Goal: Task Accomplishment & Management: Use online tool/utility

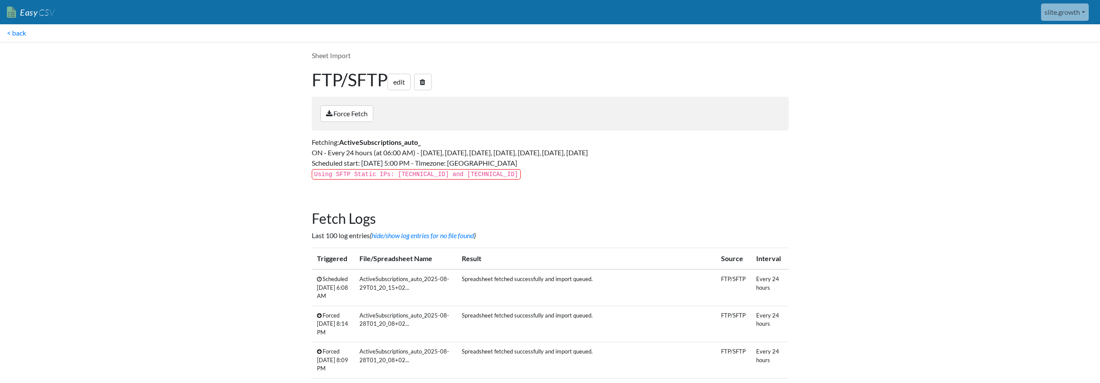
scroll to position [92, 0]
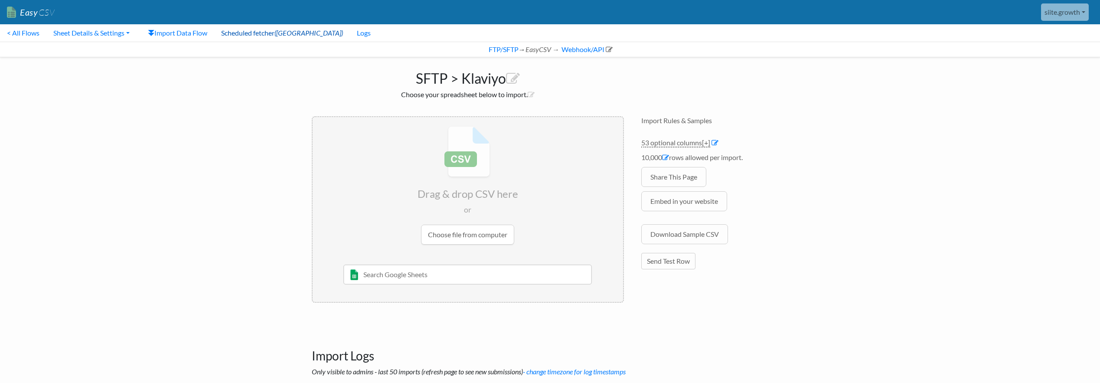
click at [252, 38] on link "Scheduled fetcher (ON)" at bounding box center [282, 32] width 136 height 17
click at [193, 36] on link "Import Data Flow" at bounding box center [177, 32] width 73 height 17
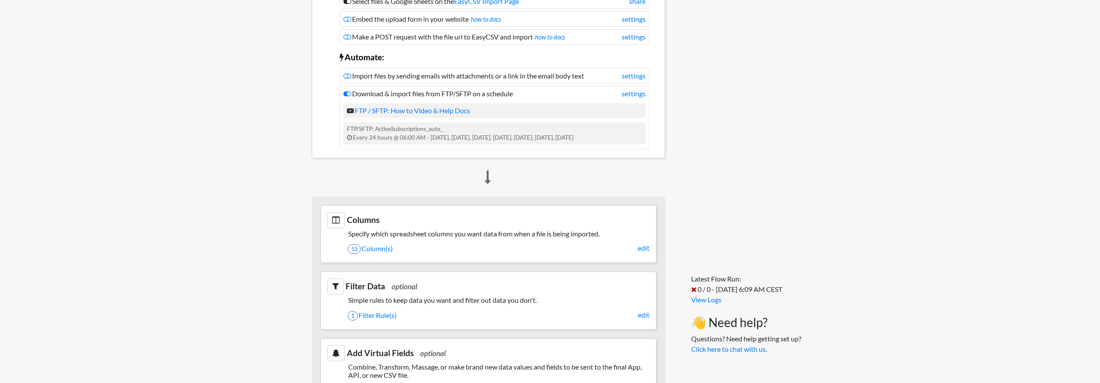
scroll to position [166, 0]
click at [393, 313] on link "1 Filter Rule(s)" at bounding box center [499, 313] width 302 height 15
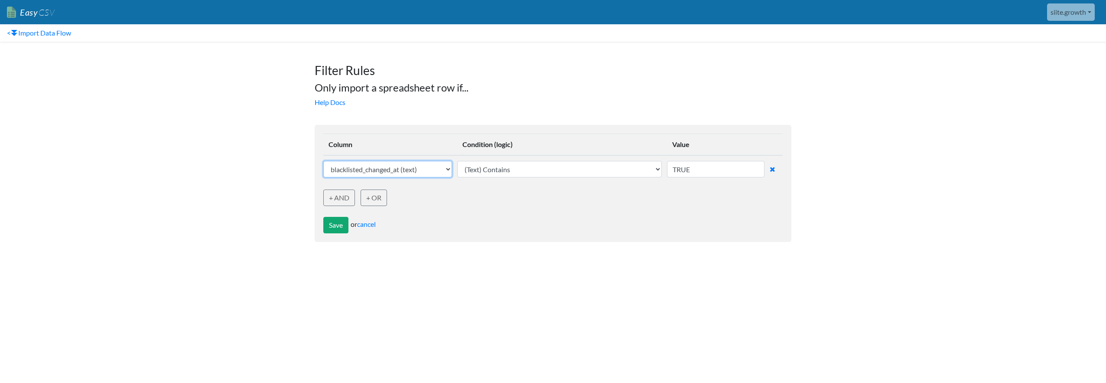
click at [369, 171] on select "sid (text) customer_id (text) kid (text) sa_id (text) cvr (text) name (text) em…" at bounding box center [387, 169] width 129 height 16
click at [333, 222] on button "Save" at bounding box center [335, 225] width 25 height 16
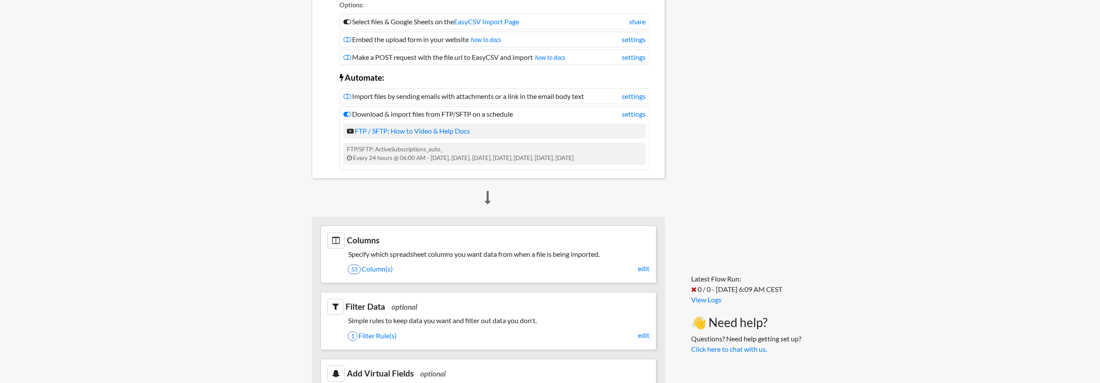
scroll to position [173, 0]
click at [381, 336] on link "1 Filter Rule(s)" at bounding box center [499, 333] width 302 height 15
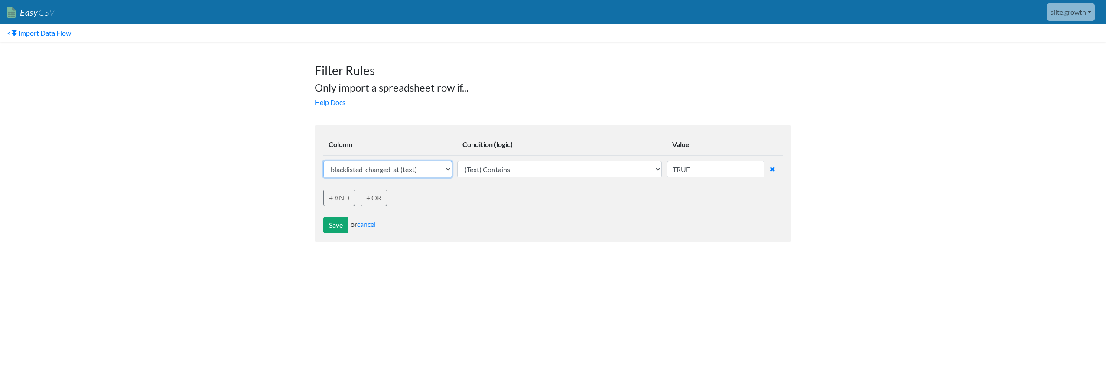
click at [370, 170] on select "sid (text) customer_id (text) kid (text) sa_id (text) cvr (text) name (text) em…" at bounding box center [387, 169] width 129 height 16
click at [368, 170] on select "sid (text) customer_id (text) kid (text) sa_id (text) cvr (text) name (text) em…" at bounding box center [387, 169] width 129 height 16
select select "748538"
click at [323, 161] on select "sid (text) customer_id (text) kid (text) sa_id (text) cvr (text) name (text) em…" at bounding box center [387, 169] width 129 height 16
click at [365, 176] on select "sid (text) customer_id (text) kid (text) sa_id (text) cvr (text) name (text) em…" at bounding box center [387, 169] width 129 height 16
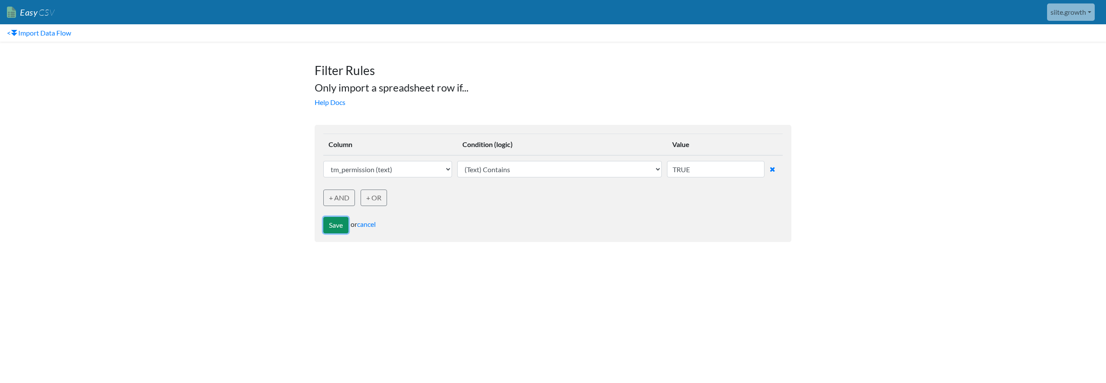
click at [339, 217] on button "Save" at bounding box center [335, 225] width 25 height 16
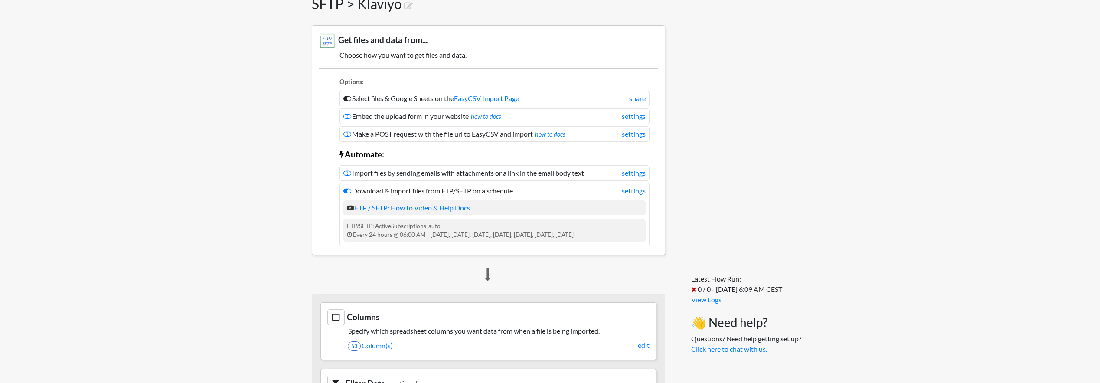
scroll to position [289, 0]
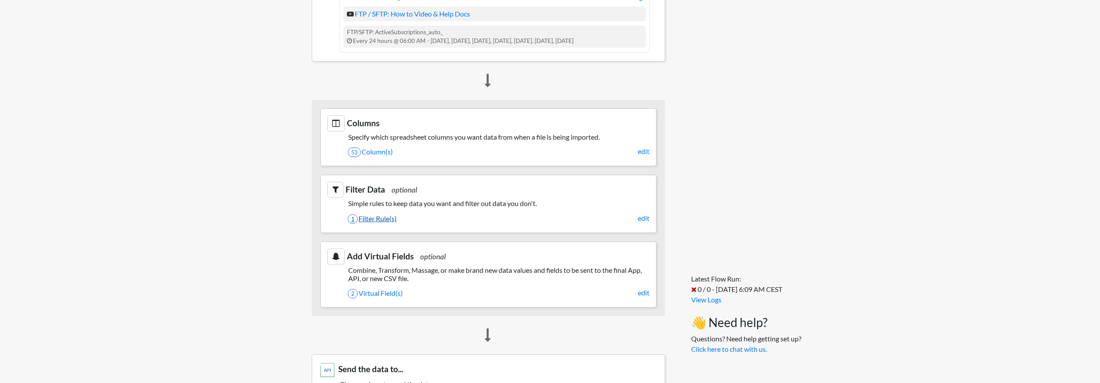
click at [357, 216] on link "1 Filter Rule(s)" at bounding box center [499, 218] width 302 height 15
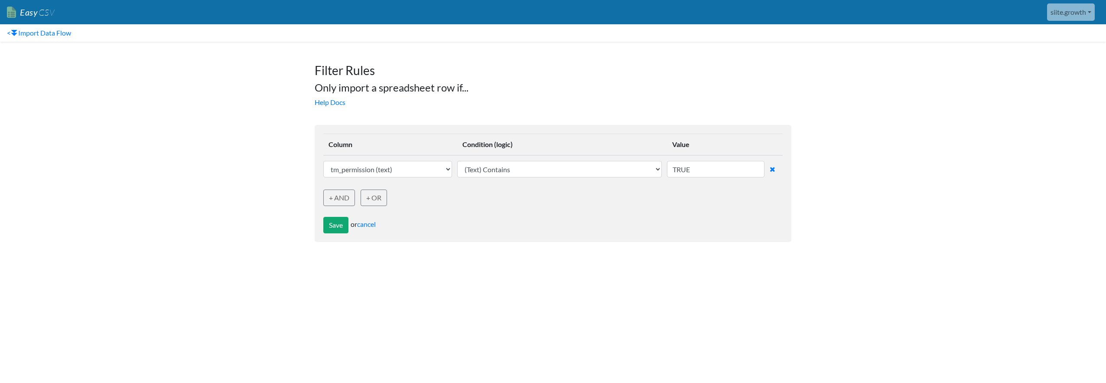
click at [710, 67] on h1 "Filter Rules" at bounding box center [553, 66] width 477 height 23
click at [829, 40] on nav "< Import Data Flow" at bounding box center [553, 32] width 1106 height 17
click at [568, 113] on div "Filter Rules Only import a spreadsheet row if... Help Docs" at bounding box center [553, 81] width 494 height 70
click at [321, 228] on form "Column Condition (logic) Value sid (text) customer_id (text) kid (text) sa_id (…" at bounding box center [553, 183] width 477 height 117
click at [328, 228] on button "Save" at bounding box center [335, 225] width 25 height 16
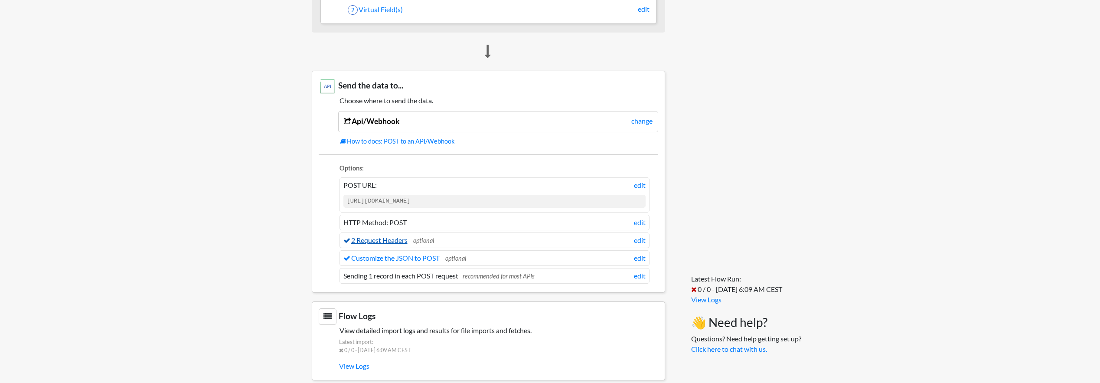
scroll to position [573, 0]
click at [637, 257] on link "edit" at bounding box center [640, 257] width 12 height 10
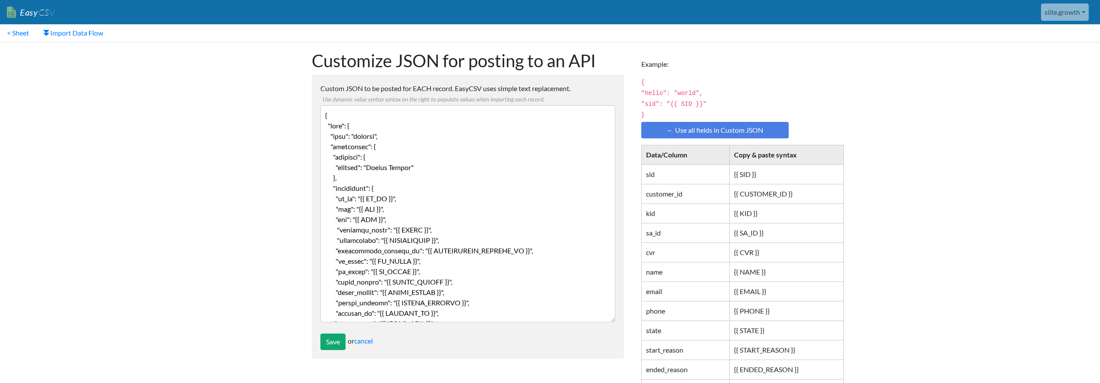
scroll to position [178, 0]
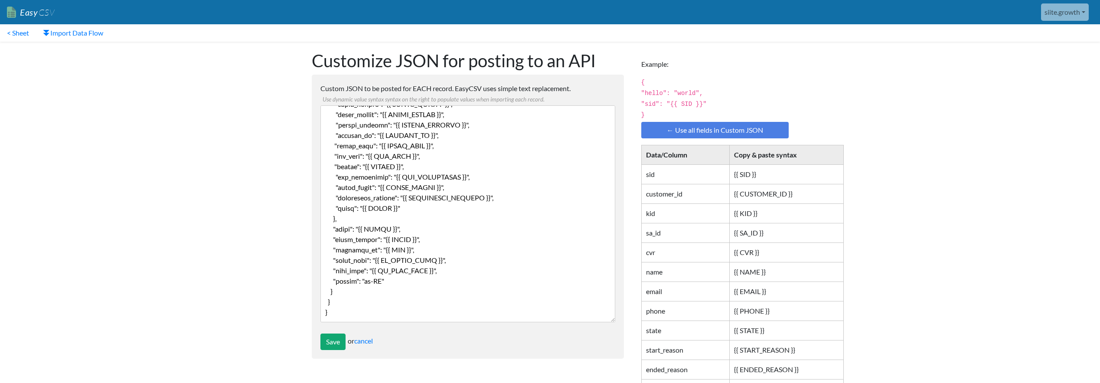
drag, startPoint x: 407, startPoint y: 205, endPoint x: 309, endPoint y: 206, distance: 98.0
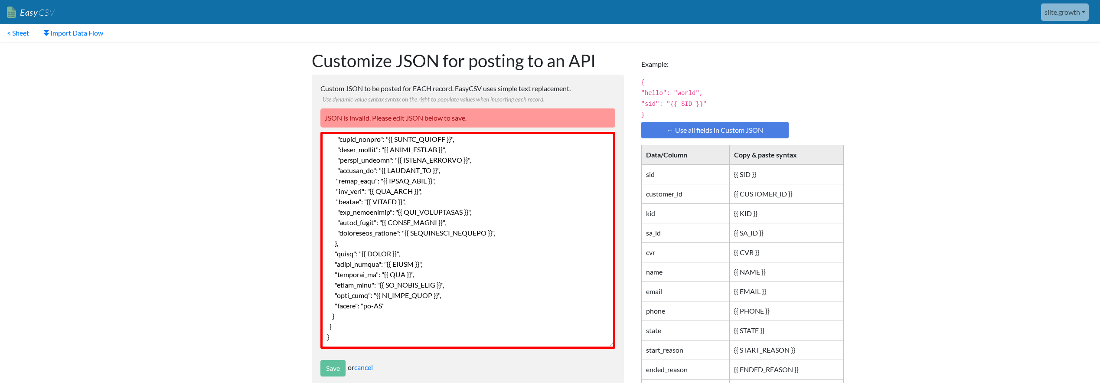
scroll to position [171, 0]
click at [366, 196] on textarea "Custom JSON to be posted for EACH record. EasyCSV uses simple text replacement.…" at bounding box center [467, 240] width 295 height 217
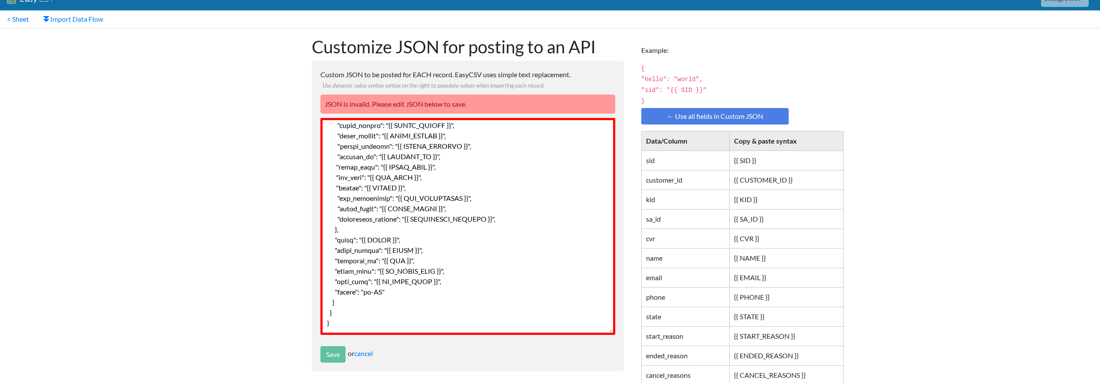
scroll to position [14, 0]
click at [380, 219] on textarea "Custom JSON to be posted for EACH record. EasyCSV uses simple text replacement.…" at bounding box center [467, 225] width 295 height 217
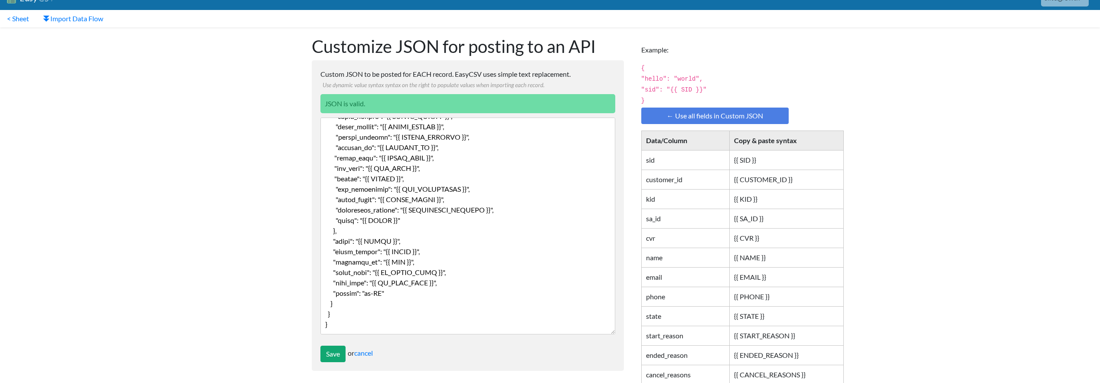
click at [433, 220] on textarea "Custom JSON to be posted for EACH record. EasyCSV uses simple text replacement.…" at bounding box center [467, 225] width 295 height 217
drag, startPoint x: 418, startPoint y: 221, endPoint x: 312, endPoint y: 219, distance: 106.2
click at [312, 219] on form "Custom JSON to be posted for EACH record. EasyCSV uses simple text replacement.…" at bounding box center [468, 215] width 312 height 310
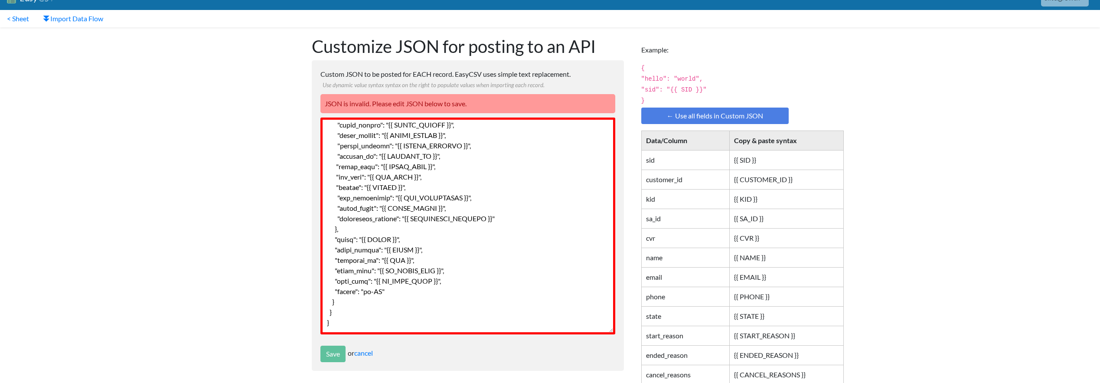
scroll to position [167, 0]
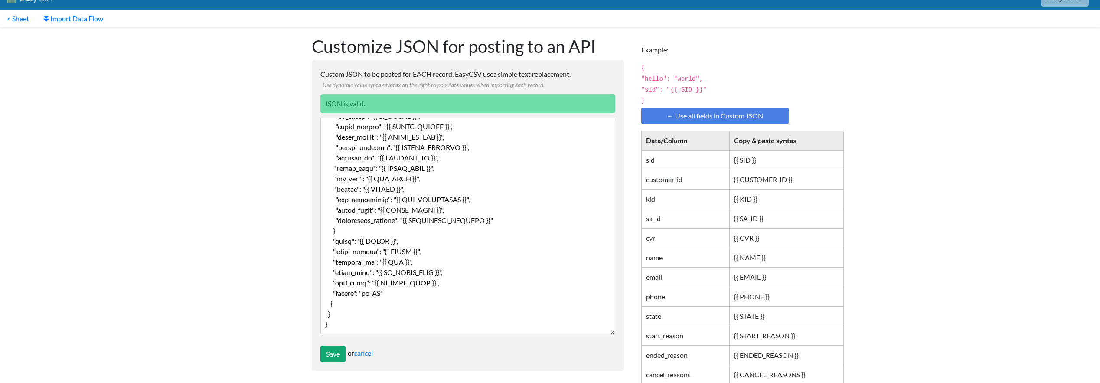
click at [750, 179] on td "{{ CUSTOMER_ID }}" at bounding box center [786, 180] width 114 height 20
drag, startPoint x: 750, startPoint y: 179, endPoint x: 782, endPoint y: 178, distance: 31.7
click at [782, 178] on td "{{ CUSTOMER_ID }}" at bounding box center [786, 180] width 114 height 20
copy td "CUSTOMER_ID"
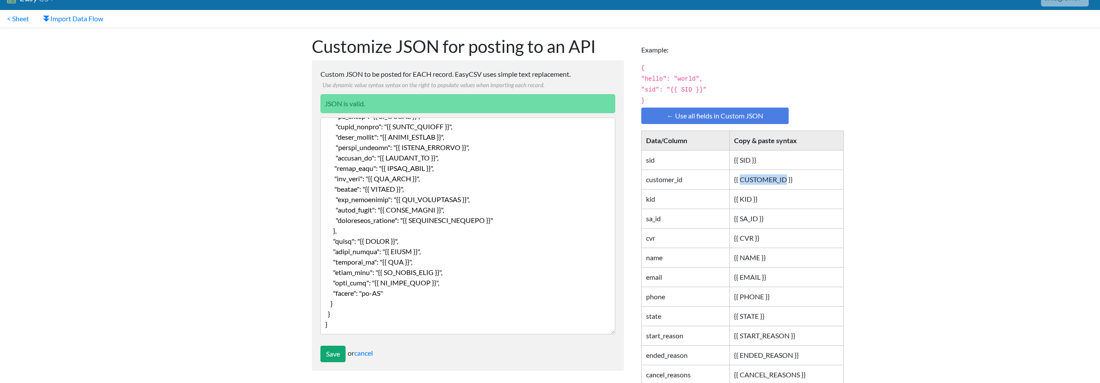
click at [386, 263] on textarea "Custom JSON to be posted for EACH record. EasyCSV uses simple text replacement.…" at bounding box center [467, 225] width 295 height 217
paste textarea "CUSTOMER_"
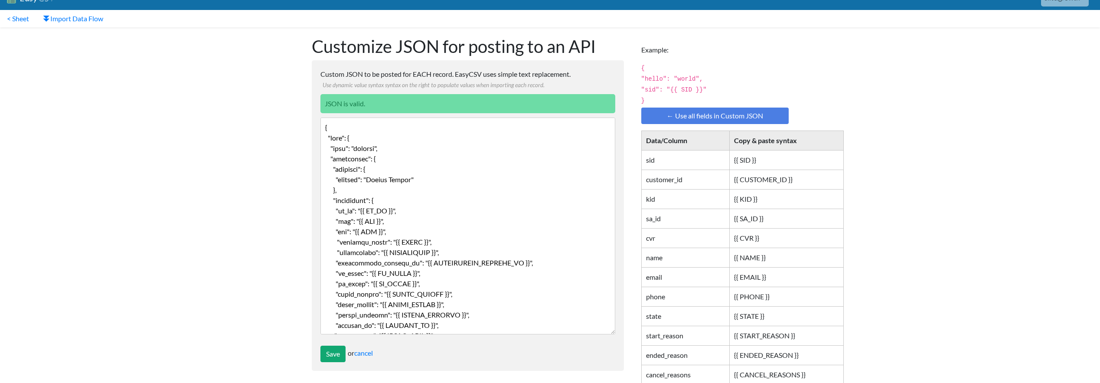
click at [381, 178] on textarea "Custom JSON to be posted for EACH record. EasyCSV uses simple text replacement.…" at bounding box center [467, 225] width 295 height 217
drag, startPoint x: 381, startPoint y: 178, endPoint x: 392, endPoint y: 179, distance: 11.3
click at [392, 179] on textarea "Custom JSON to be posted for EACH record. EasyCSV uses simple text replacement.…" at bounding box center [467, 225] width 295 height 217
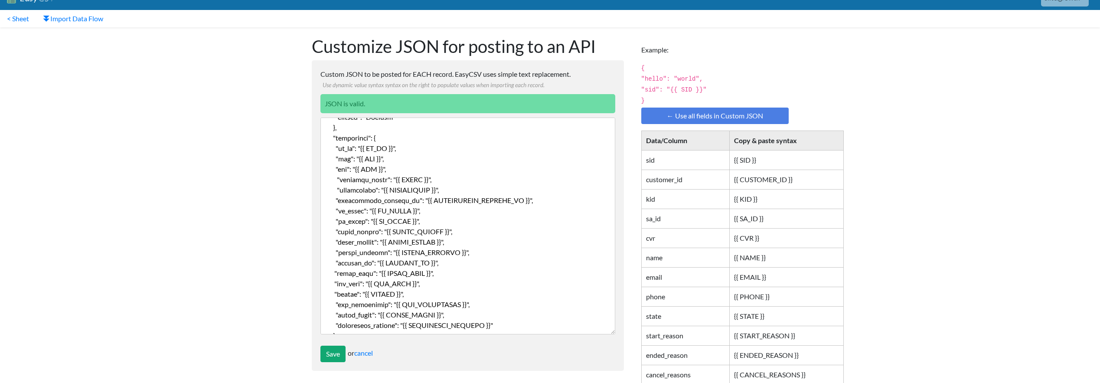
scroll to position [167, 0]
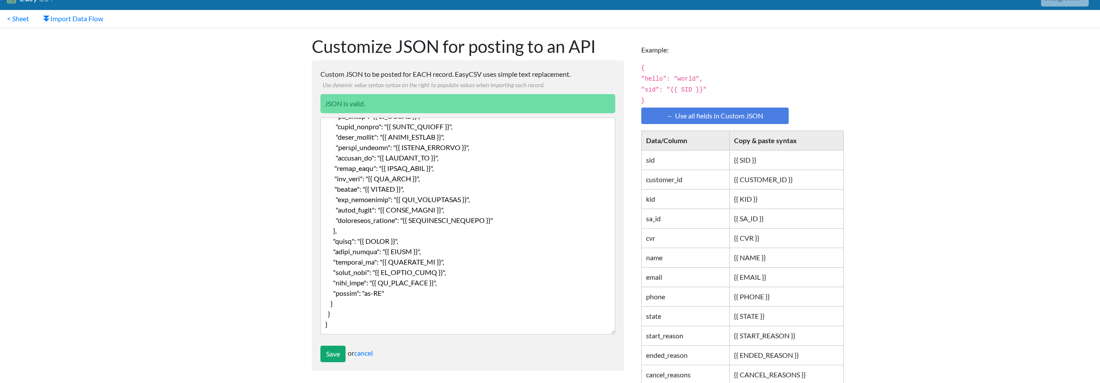
click at [410, 203] on textarea "Custom JSON to be posted for EACH record. EasyCSV uses simple text replacement.…" at bounding box center [467, 225] width 295 height 217
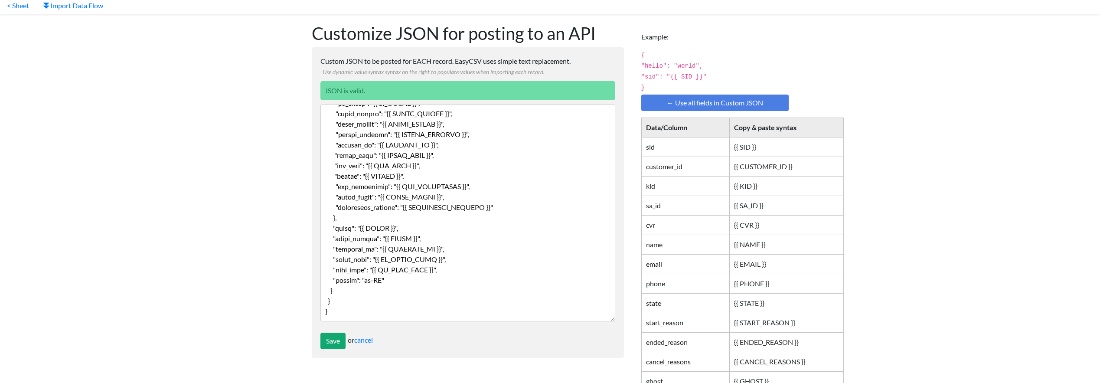
click at [366, 279] on textarea "Custom JSON to be posted for EACH record. EasyCSV uses simple text replacement.…" at bounding box center [467, 212] width 295 height 217
drag, startPoint x: 366, startPoint y: 279, endPoint x: 372, endPoint y: 280, distance: 6.1
click at [372, 280] on textarea "Custom JSON to be posted for EACH record. EasyCSV uses simple text replacement.…" at bounding box center [467, 212] width 295 height 217
type textarea "{ "data": { "type": "profile", "attributes": { "location": { "country": "Denmar…"
click at [333, 341] on input "Save" at bounding box center [332, 341] width 25 height 16
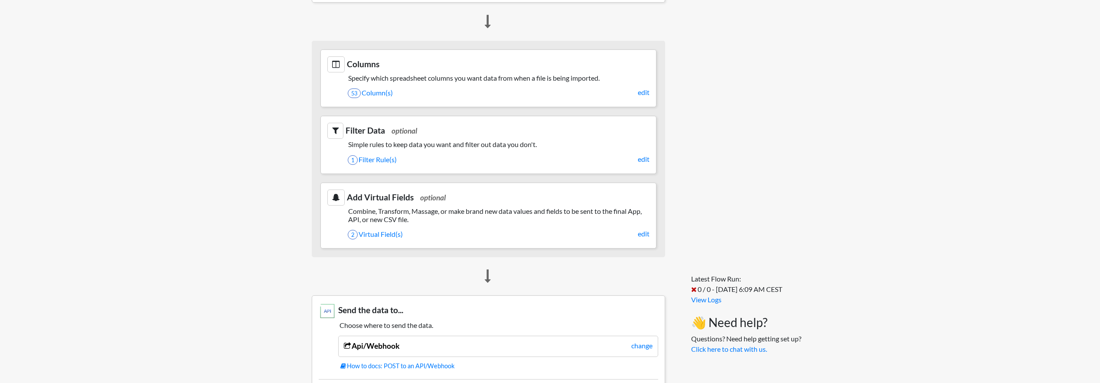
scroll to position [346, 0]
click at [385, 237] on link "2 Virtual Field(s)" at bounding box center [499, 235] width 302 height 15
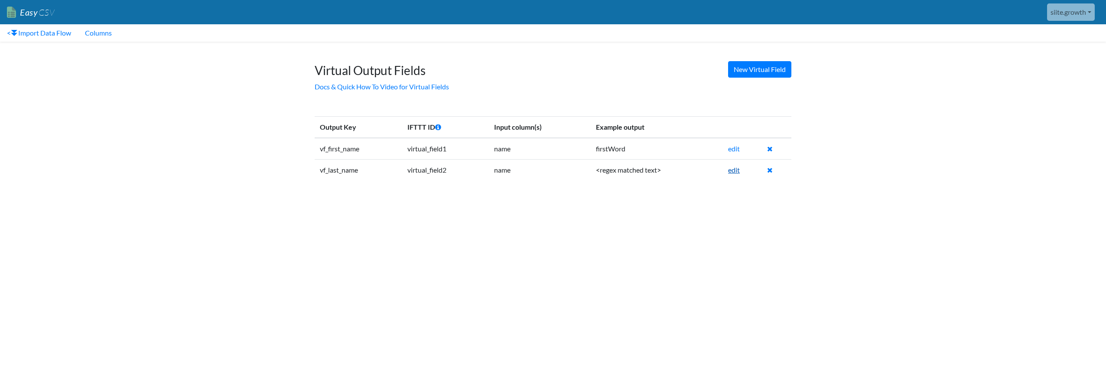
click at [737, 172] on link "edit" at bounding box center [734, 170] width 12 height 8
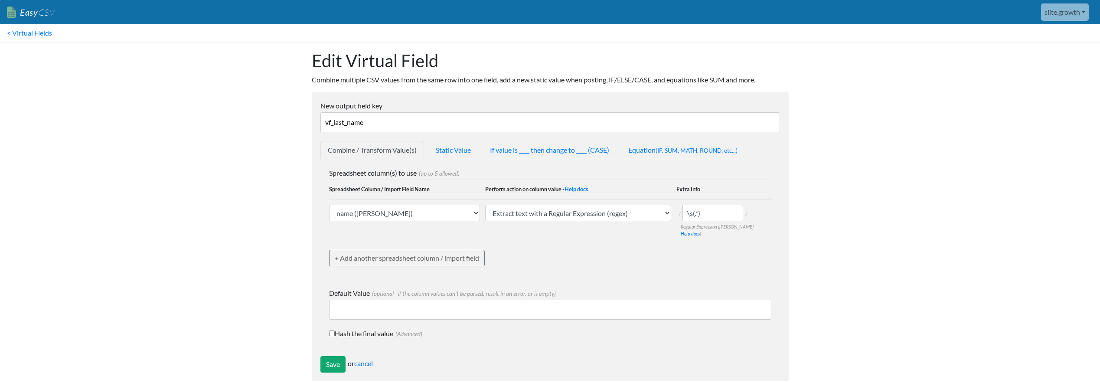
scroll to position [14, 0]
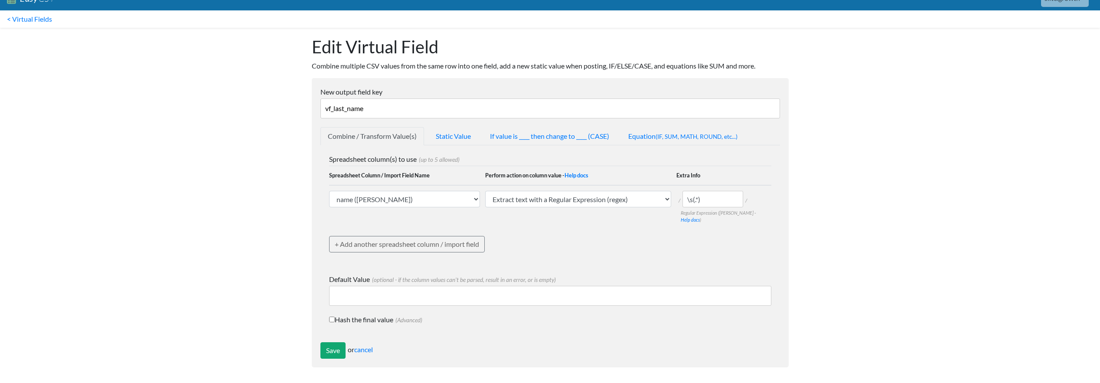
click at [259, 178] on body "Easy CSV siite.growth Siite All Flows All CSV Generators Business & Plan Info M…" at bounding box center [550, 181] width 1100 height 390
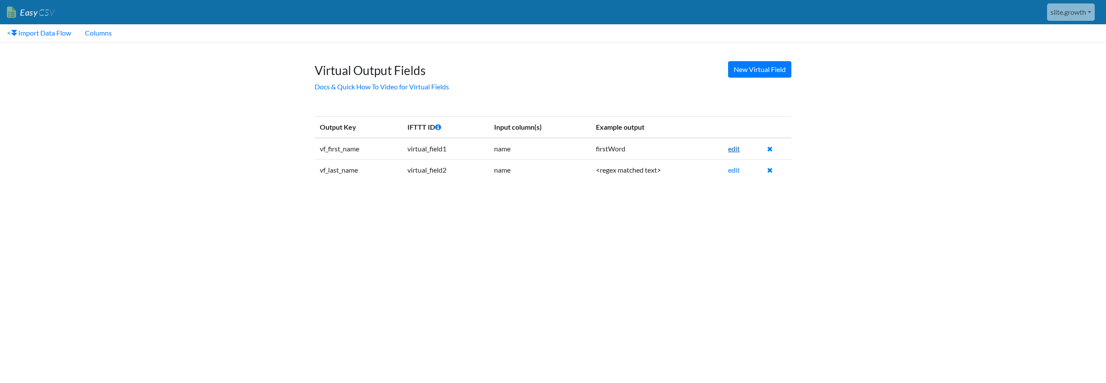
click at [733, 150] on link "edit" at bounding box center [734, 148] width 12 height 8
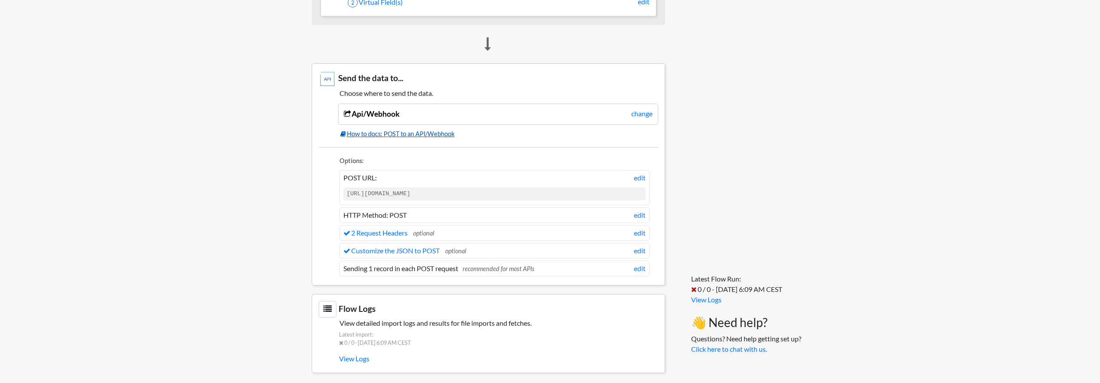
scroll to position [558, 0]
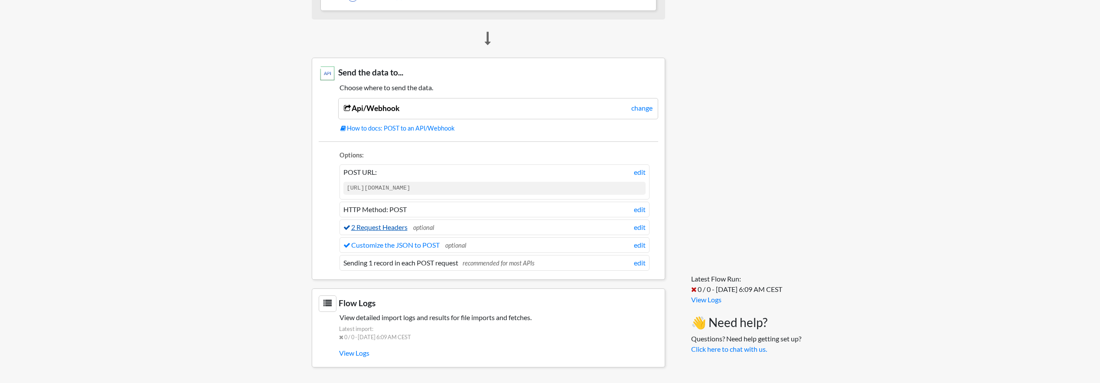
click at [389, 228] on link "2 Request Headers" at bounding box center [375, 227] width 64 height 8
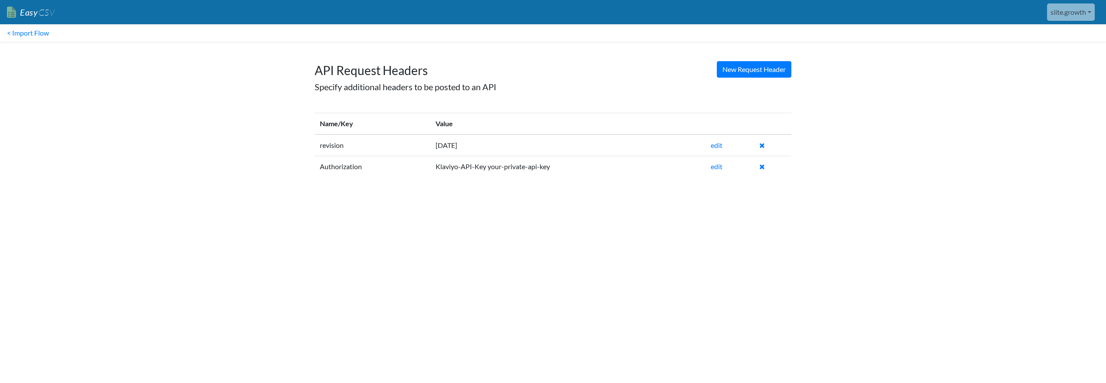
click at [447, 146] on td "[DATE]" at bounding box center [568, 145] width 275 height 22
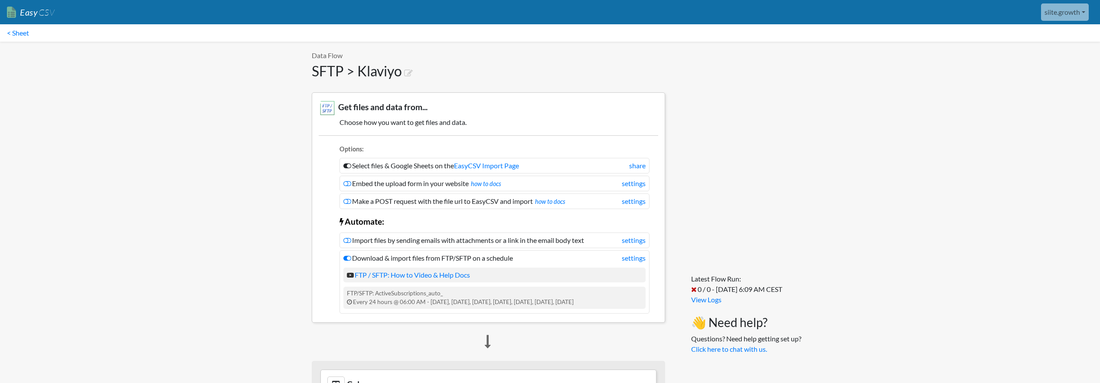
scroll to position [556, 0]
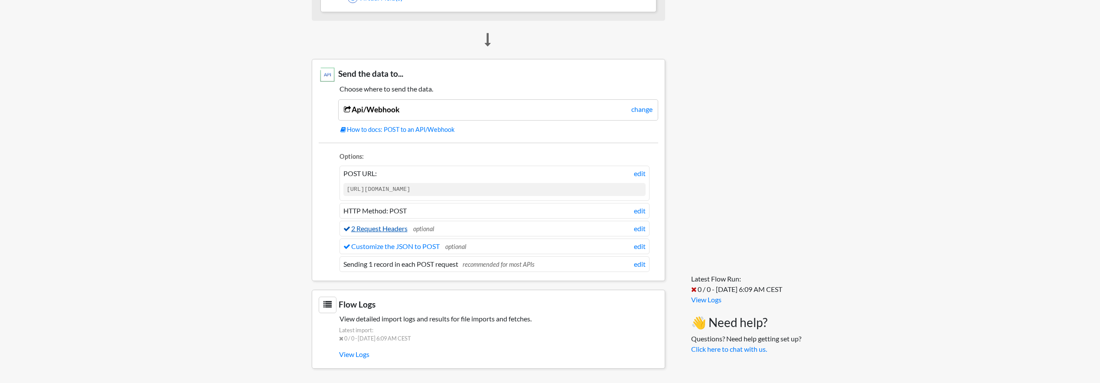
click at [391, 232] on link "2 Request Headers" at bounding box center [375, 228] width 64 height 8
click at [414, 246] on link "Customize the JSON to POST" at bounding box center [391, 246] width 96 height 8
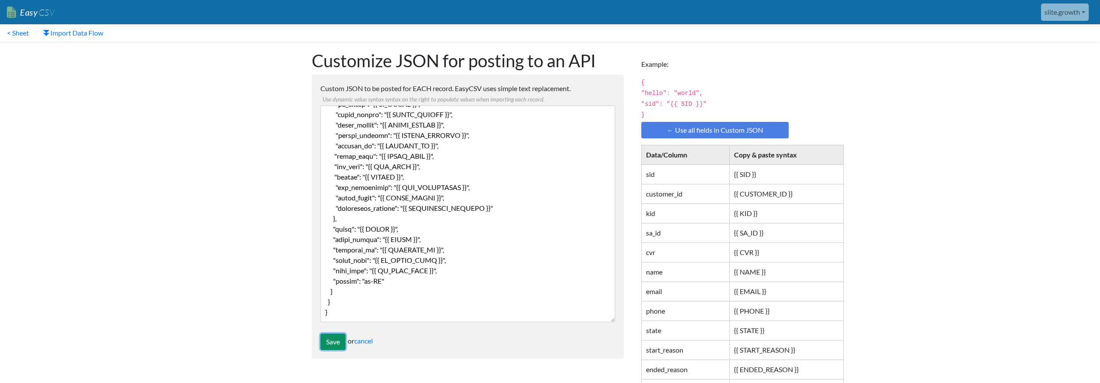
click at [326, 341] on input "Save" at bounding box center [332, 341] width 25 height 16
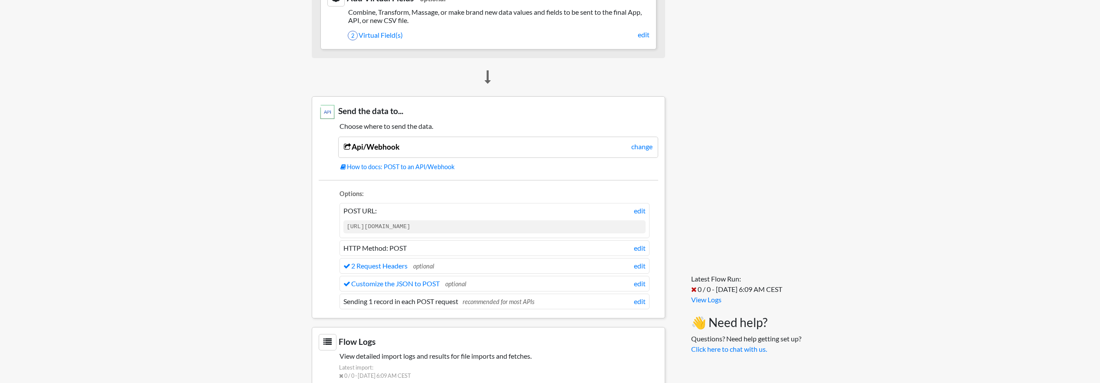
scroll to position [529, 0]
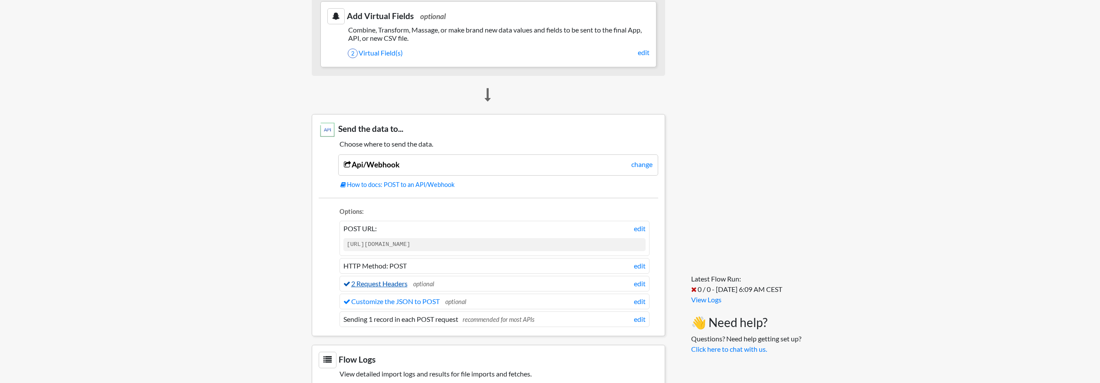
click at [393, 281] on link "2 Request Headers" at bounding box center [375, 283] width 64 height 8
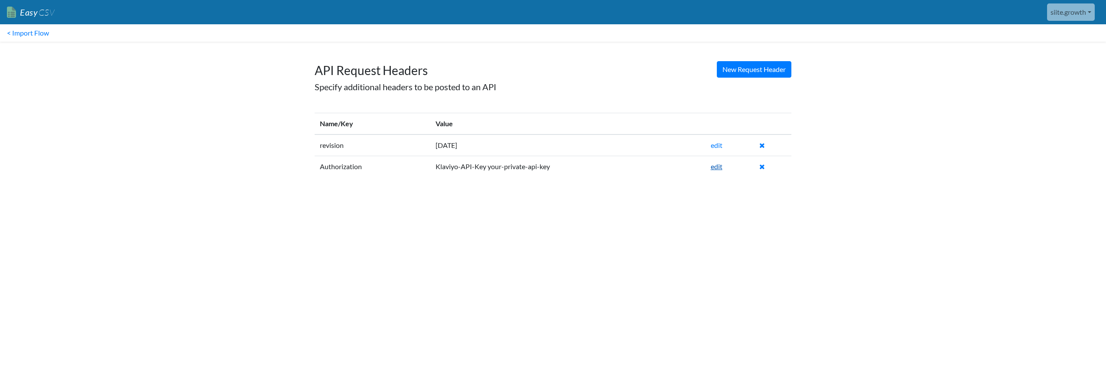
click at [718, 166] on link "edit" at bounding box center [717, 166] width 12 height 8
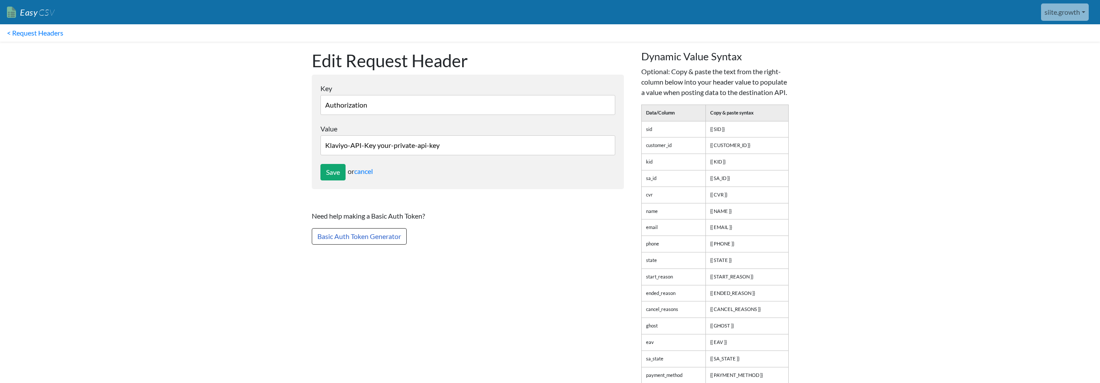
click at [383, 144] on input "Klaviyo-API-Key your-private-api-key" at bounding box center [467, 145] width 295 height 20
drag, startPoint x: 383, startPoint y: 144, endPoint x: 434, endPoint y: 147, distance: 50.8
click at [434, 147] on input "Klaviyo-API-Key your-private-api-key" at bounding box center [467, 145] width 295 height 20
click at [432, 147] on input "Klaviyo-API-Key your-private-api-key" at bounding box center [467, 145] width 295 height 20
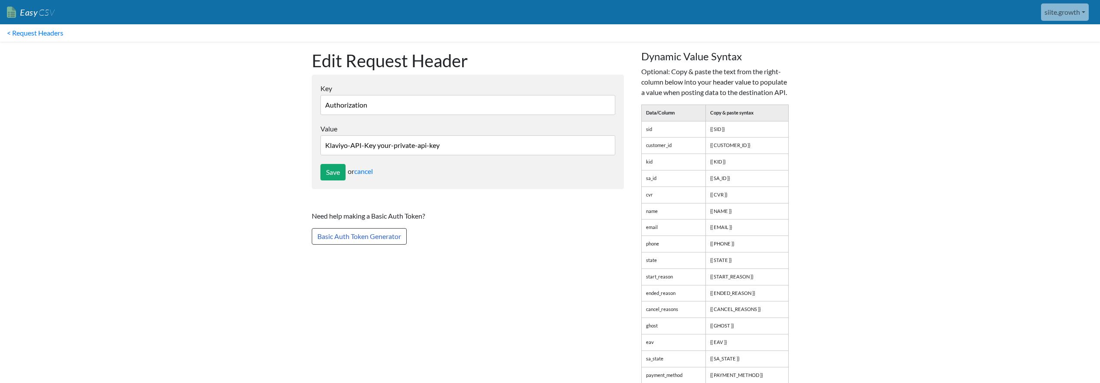
click at [435, 147] on input "Klaviyo-API-Key your-private-api-key" at bounding box center [467, 145] width 295 height 20
drag, startPoint x: 435, startPoint y: 147, endPoint x: 386, endPoint y: 145, distance: 48.6
click at [386, 145] on input "Klaviyo-API-Key your-private-api-key" at bounding box center [467, 145] width 295 height 20
paste input "pk_21c44501da155015d9a41a3ee57c2b8aa8"
type input "Klaviyo-API-Key pk_21c44501da155015d9a41a3ee57c2b8aa8"
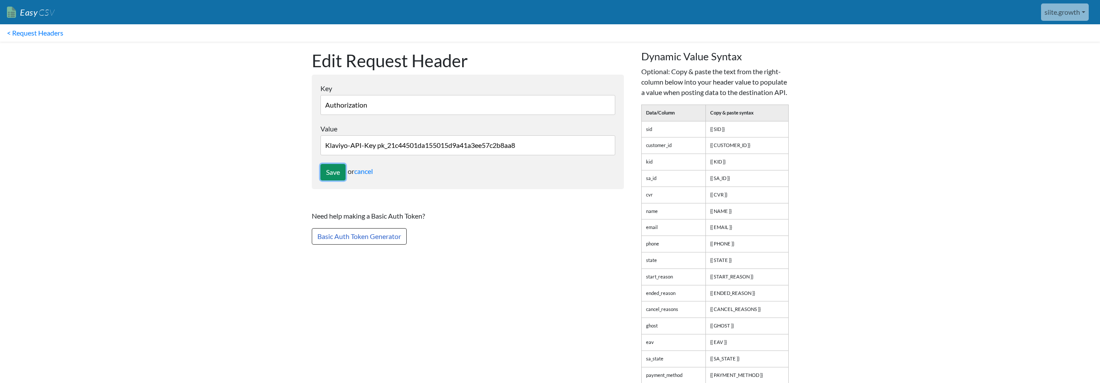
click at [337, 170] on input "Save" at bounding box center [332, 172] width 25 height 16
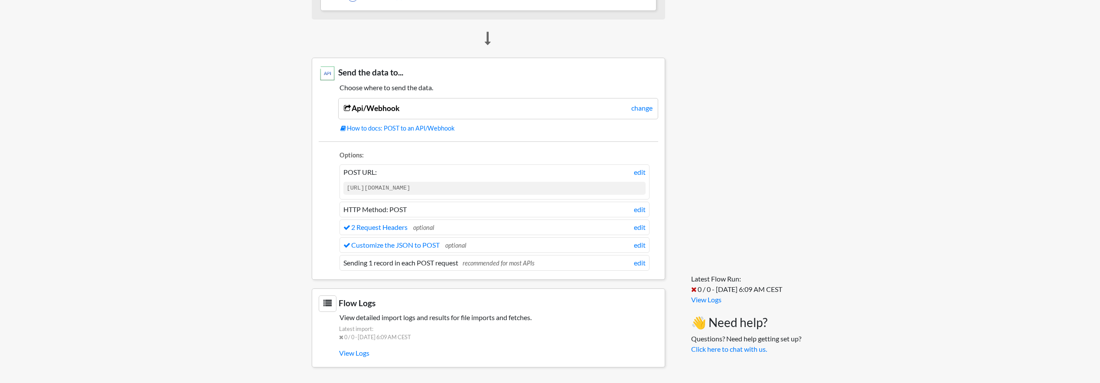
scroll to position [529, 0]
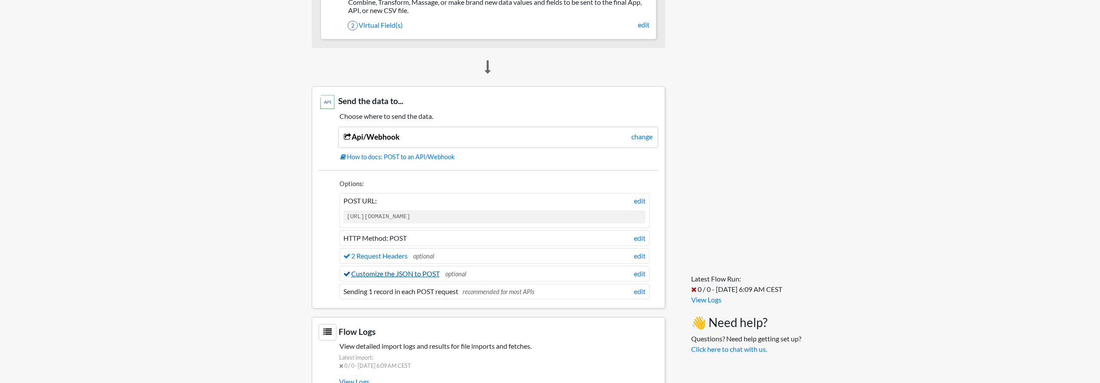
click at [384, 273] on link "Customize the JSON to POST" at bounding box center [391, 273] width 96 height 8
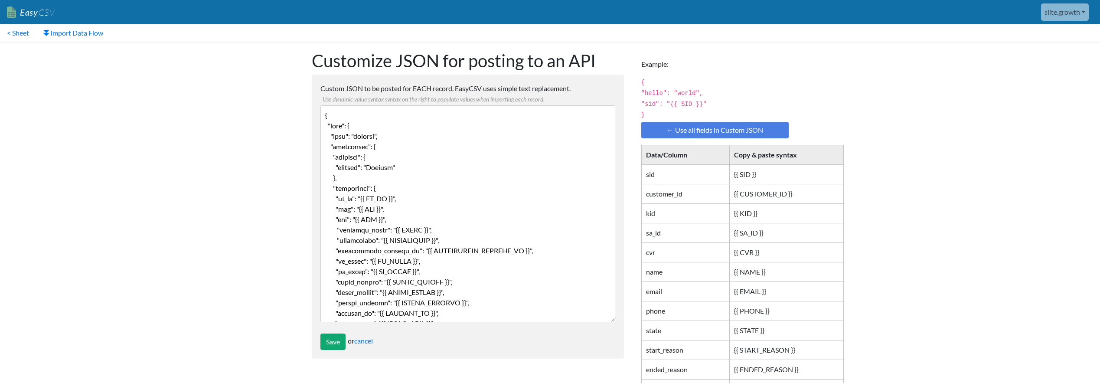
scroll to position [167, 0]
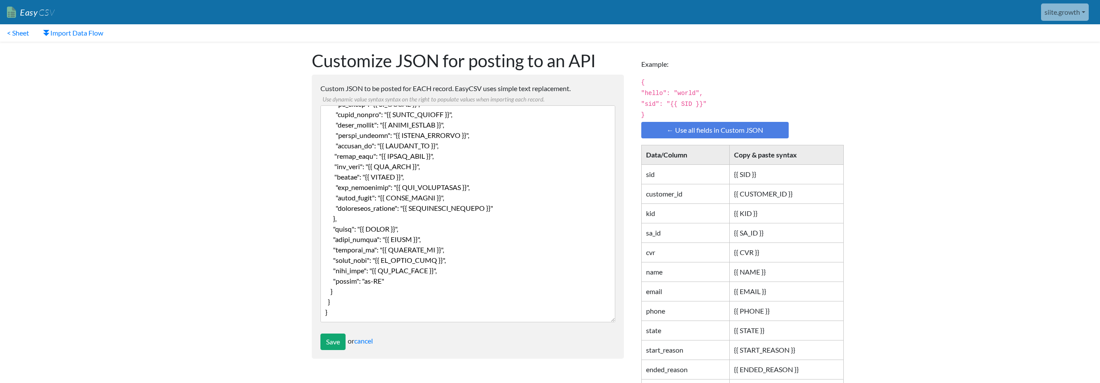
click at [364, 280] on textarea "Custom JSON to be posted for EACH record. EasyCSV uses simple text replacement.…" at bounding box center [467, 213] width 295 height 217
click at [365, 281] on textarea "Custom JSON to be posted for EACH record. EasyCSV uses simple text replacement.…" at bounding box center [467, 213] width 295 height 217
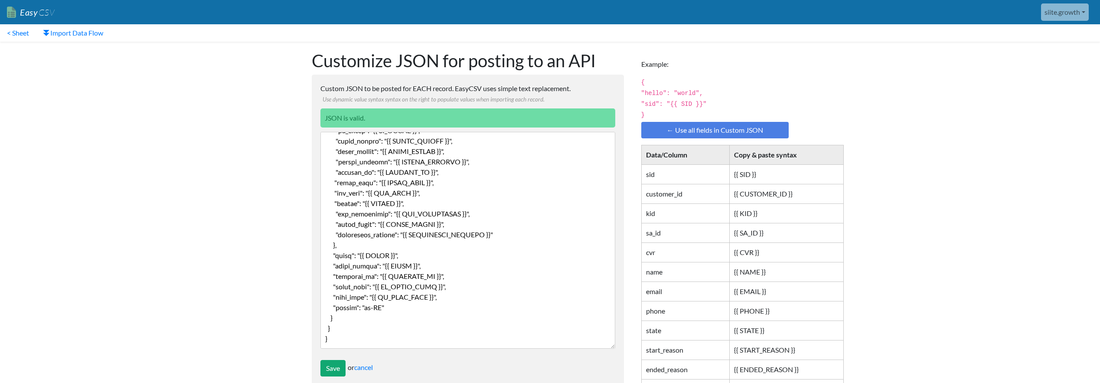
click at [374, 306] on textarea "Custom JSON to be posted for EACH record. EasyCSV uses simple text replacement.…" at bounding box center [467, 240] width 295 height 217
click at [374, 305] on textarea "Custom JSON to be posted for EACH record. EasyCSV uses simple text replacement.…" at bounding box center [467, 240] width 295 height 217
type textarea "{ "data": { "type": "profile", "attributes": { "location": { "country": "[GEOGR…"
click at [329, 363] on input "Save" at bounding box center [332, 368] width 25 height 16
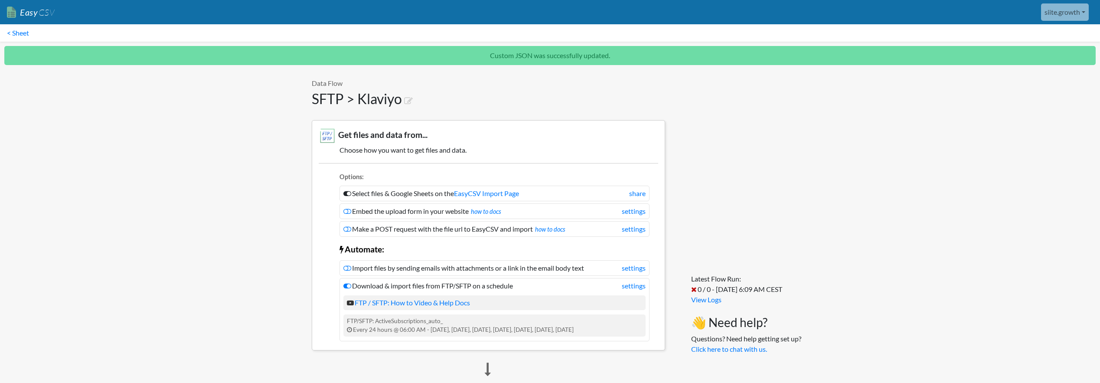
scroll to position [585, 0]
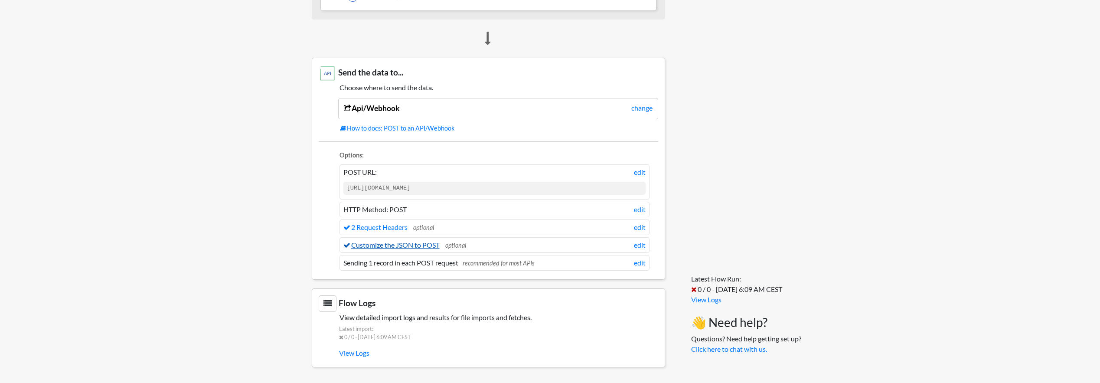
click at [402, 245] on link "Customize the JSON to POST" at bounding box center [391, 245] width 96 height 8
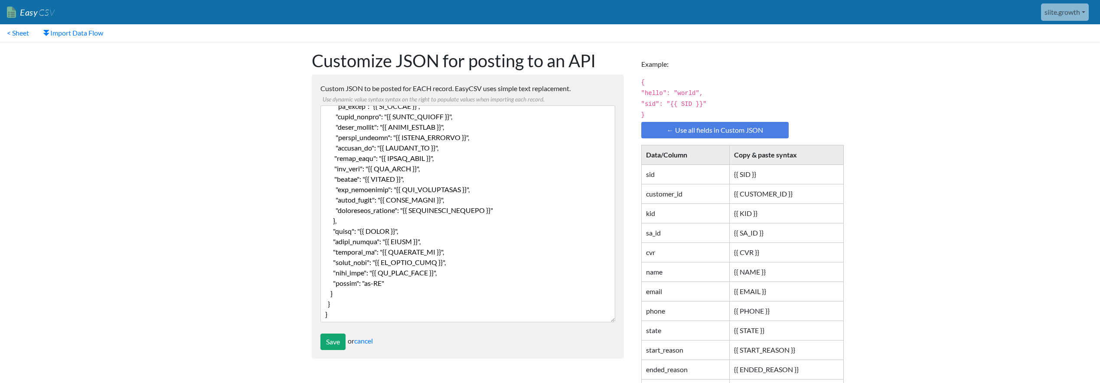
scroll to position [167, 0]
click at [333, 340] on input "Save" at bounding box center [332, 341] width 25 height 16
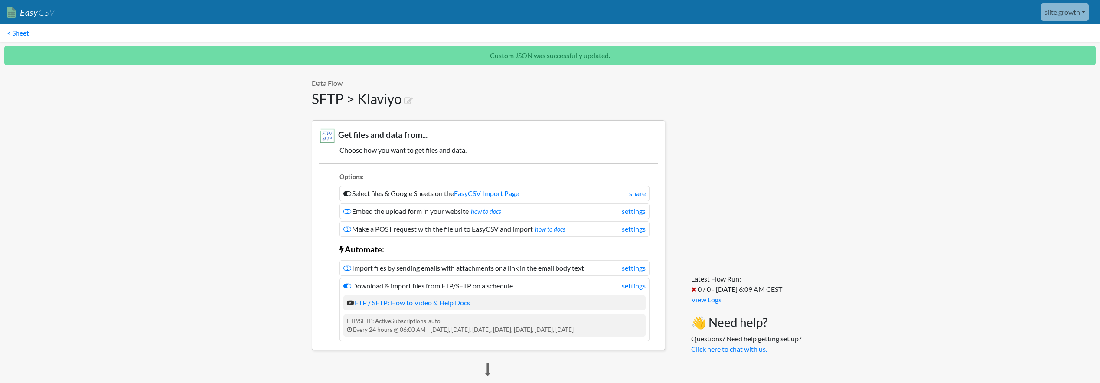
click at [18, 36] on link "< Sheet" at bounding box center [18, 32] width 36 height 17
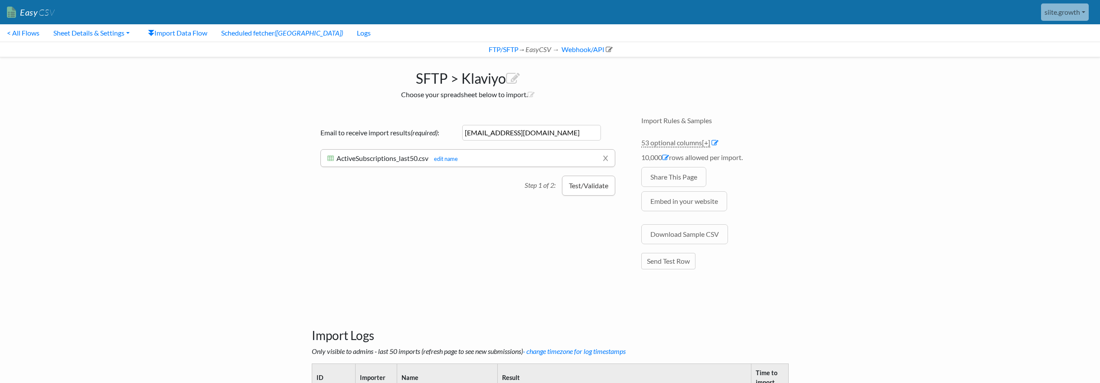
click at [583, 185] on button "Test/Validate" at bounding box center [588, 186] width 53 height 20
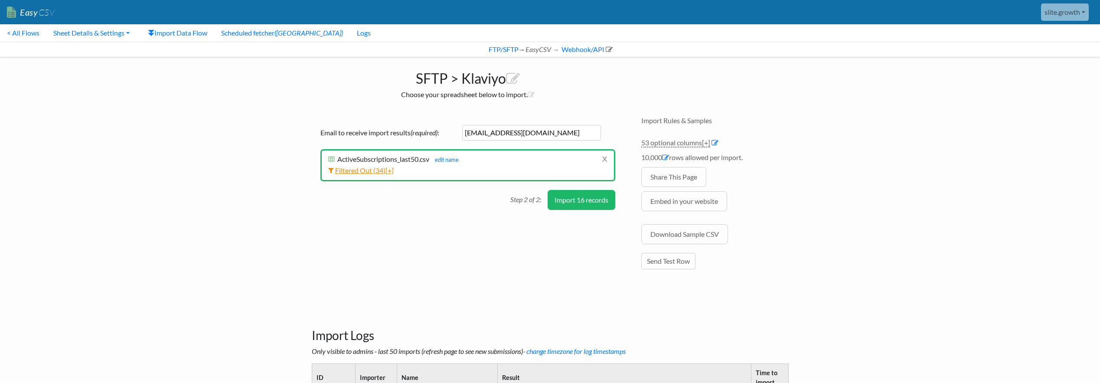
click at [368, 171] on link "Filtered Out ( 34 ) [+]" at bounding box center [360, 170] width 65 height 8
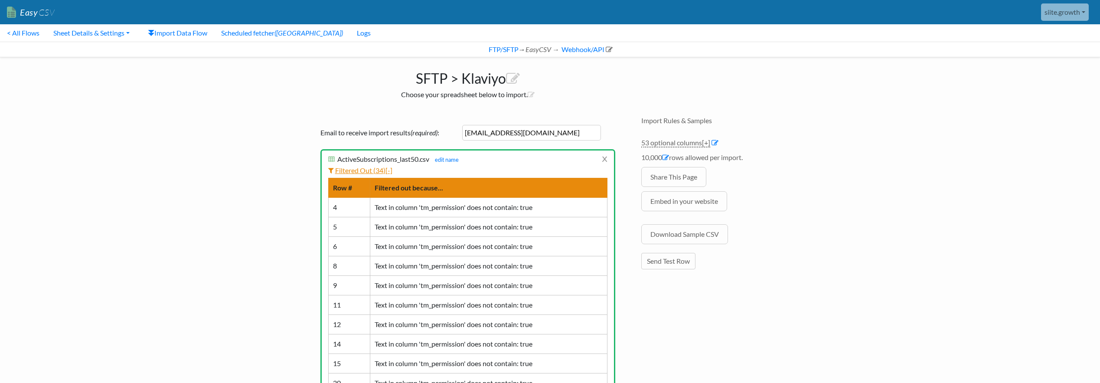
click at [368, 171] on link "Filtered Out ( 34 ) [-]" at bounding box center [360, 170] width 64 height 8
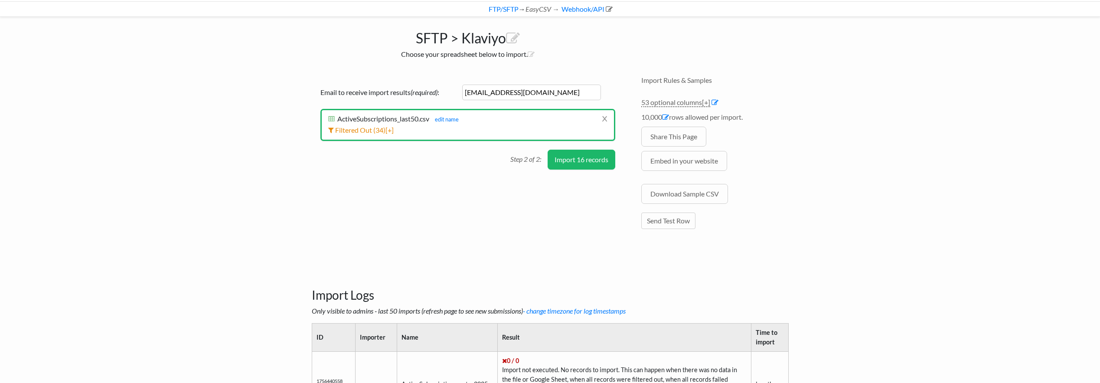
scroll to position [39, 0]
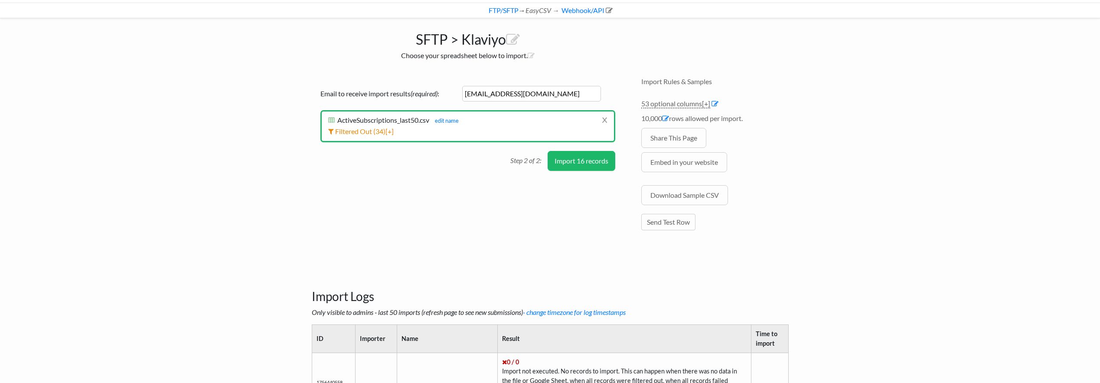
click at [587, 162] on button "Import 16 records" at bounding box center [582, 161] width 68 height 20
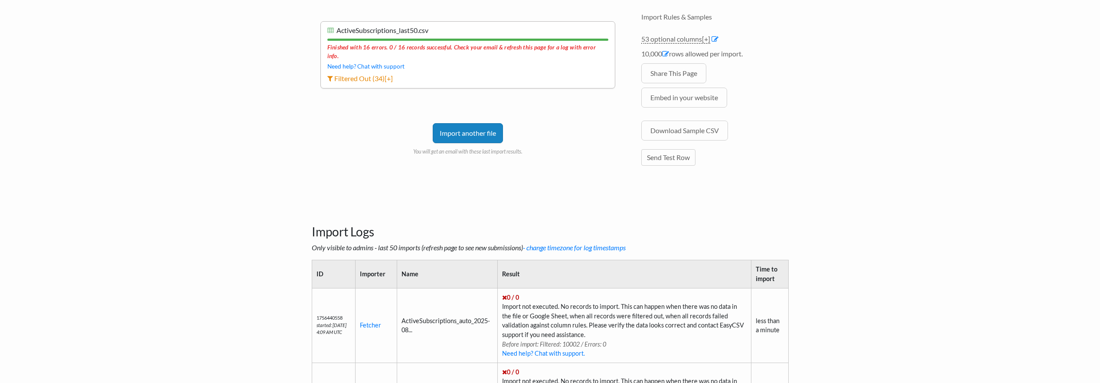
scroll to position [0, 0]
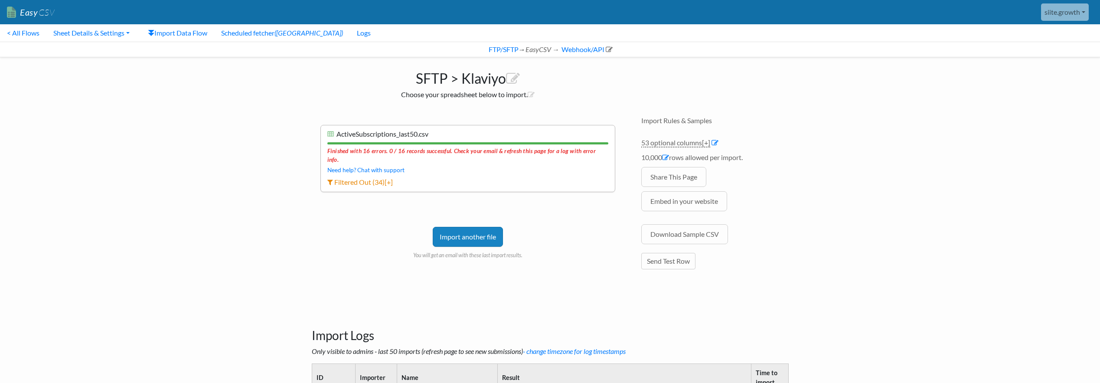
click at [586, 209] on div "Import another file You will get an email with these last import results." at bounding box center [467, 230] width 295 height 59
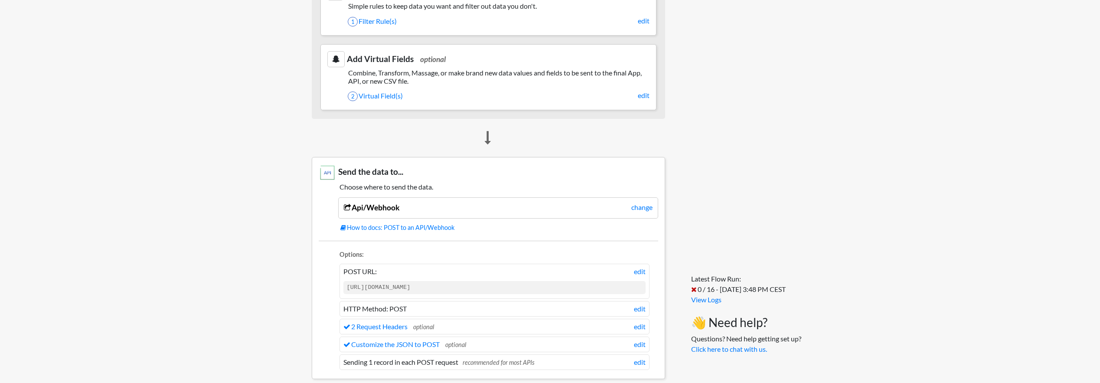
scroll to position [524, 0]
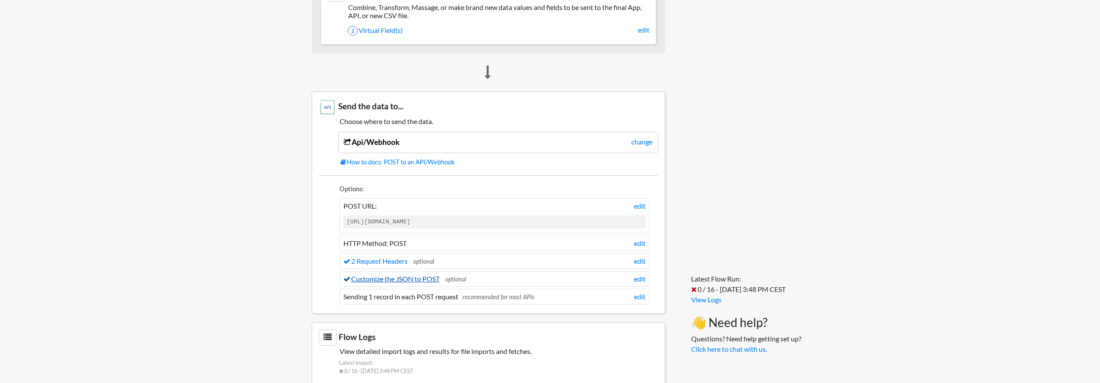
click at [399, 279] on link "Customize the JSON to POST" at bounding box center [391, 278] width 96 height 8
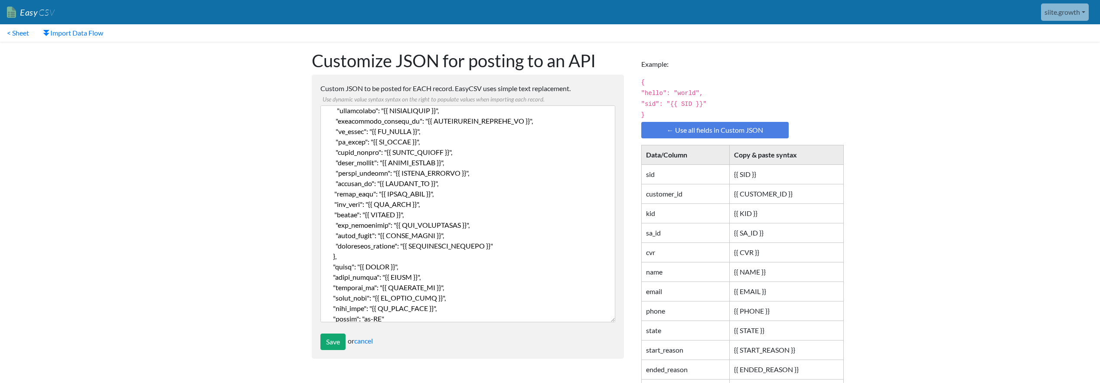
scroll to position [167, 0]
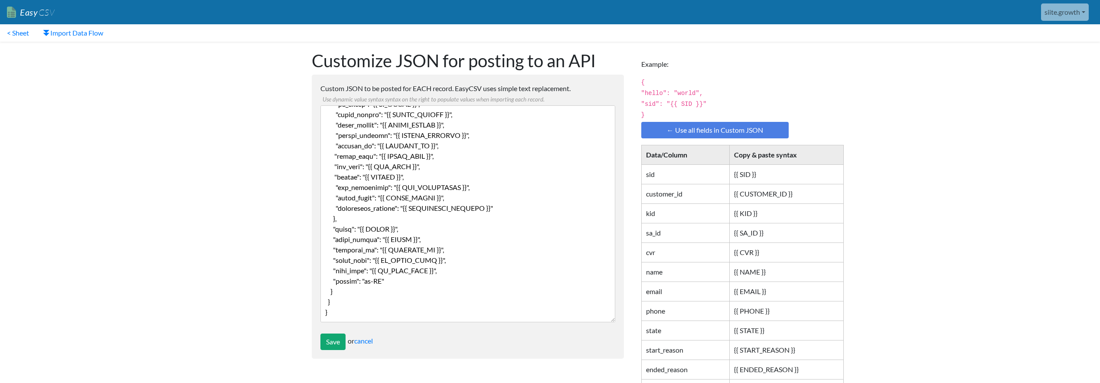
drag, startPoint x: 434, startPoint y: 240, endPoint x: 316, endPoint y: 241, distance: 117.9
click at [316, 241] on form "Custom JSON to be posted for EACH record. EasyCSV uses simple text replacement.…" at bounding box center [468, 217] width 312 height 284
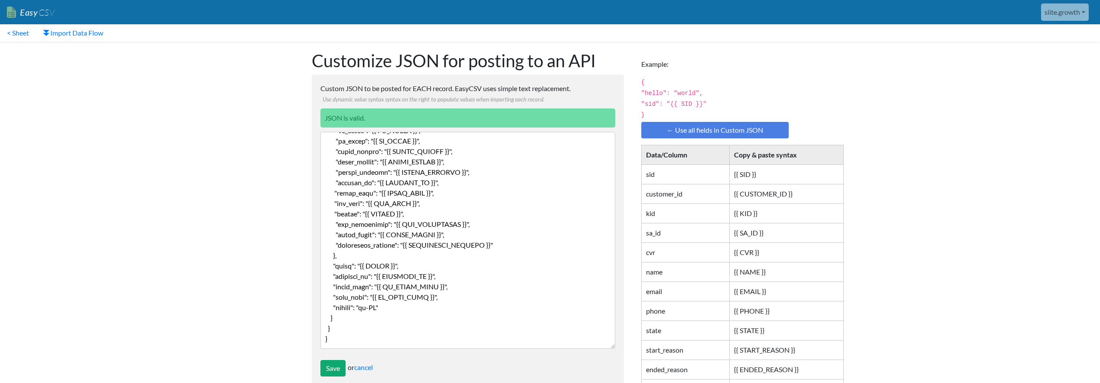
scroll to position [157, 0]
type textarea "{ "data": { "type": "profile", "attributes": { "location": { "country": "[GEOGR…"
click at [337, 370] on input "Save" at bounding box center [332, 368] width 25 height 16
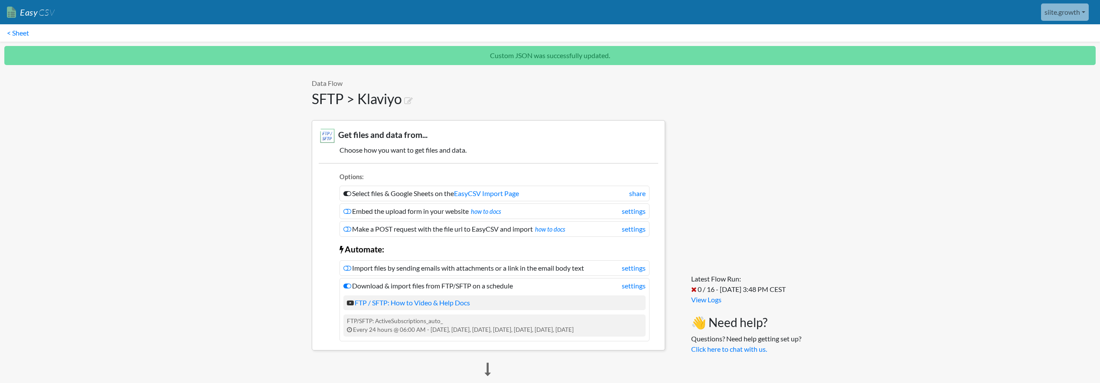
scroll to position [585, 0]
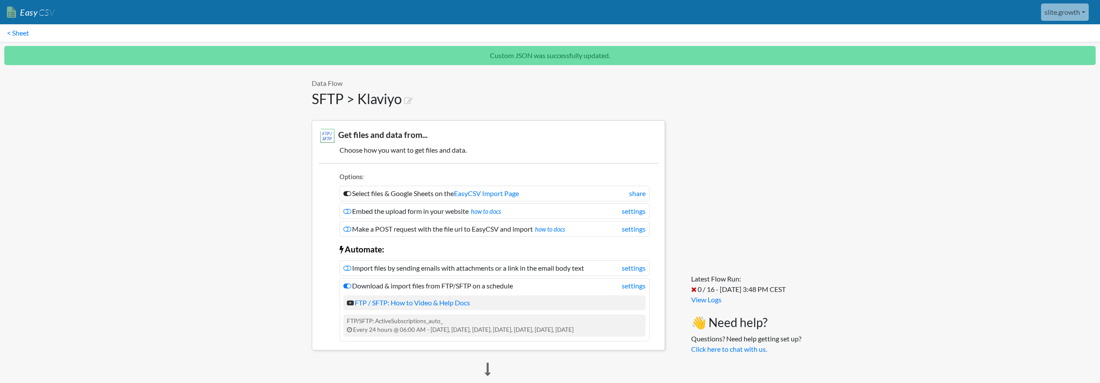
click at [407, 166] on ul "Options: Select files & Google Sheets on the EasyCSV Import Page share Embed th…" at bounding box center [488, 252] width 339 height 178
click at [31, 35] on link "< Sheet" at bounding box center [18, 32] width 36 height 17
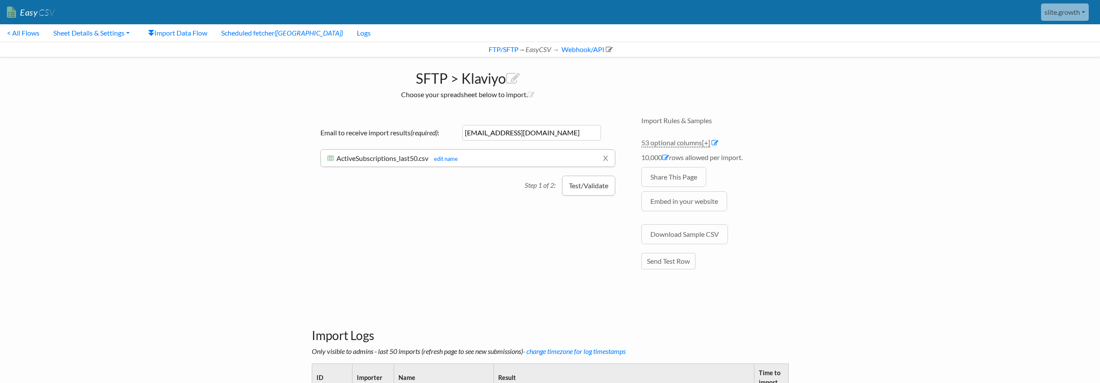
click at [580, 181] on button "Test/Validate" at bounding box center [588, 186] width 53 height 20
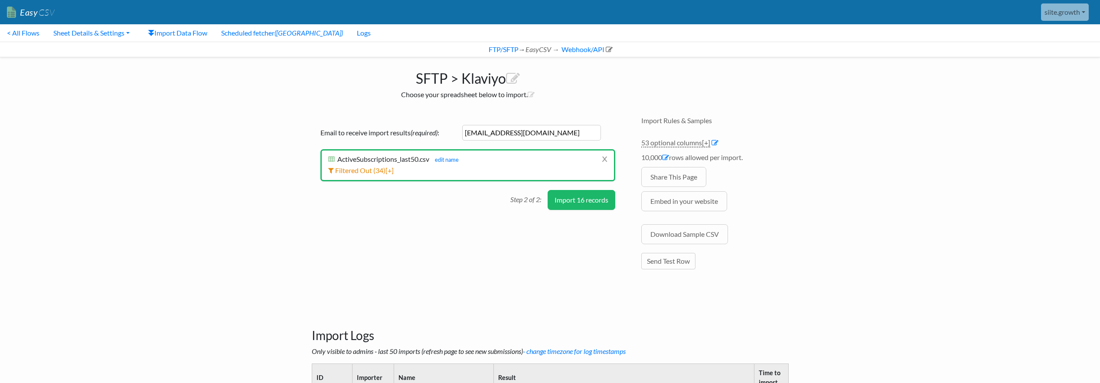
click at [577, 194] on button "Import 16 records" at bounding box center [582, 200] width 68 height 20
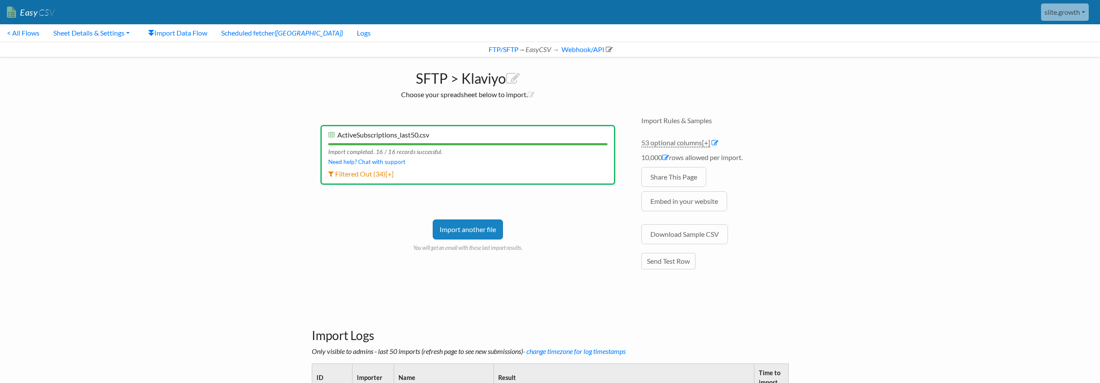
click at [502, 190] on div "Email to receive import results (required) : siite.growth@gmail.com x ActiveSub…" at bounding box center [468, 192] width 312 height 152
click at [529, 308] on h3 "Import Logs" at bounding box center [550, 325] width 477 height 36
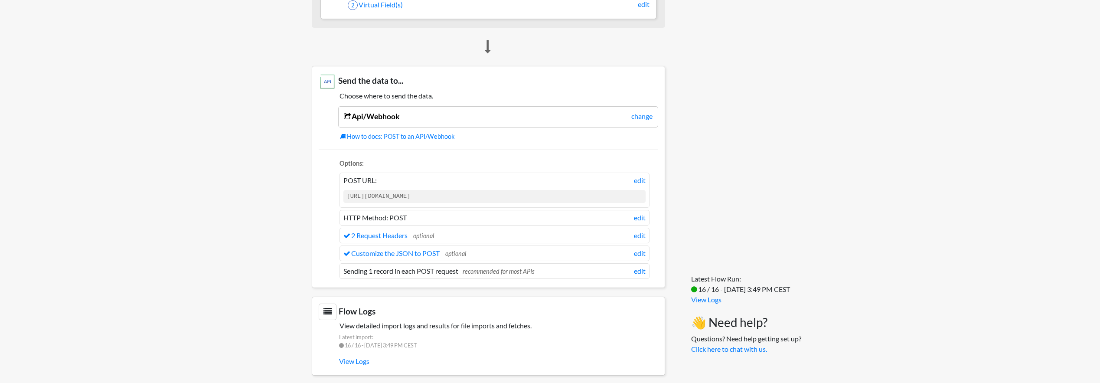
scroll to position [558, 0]
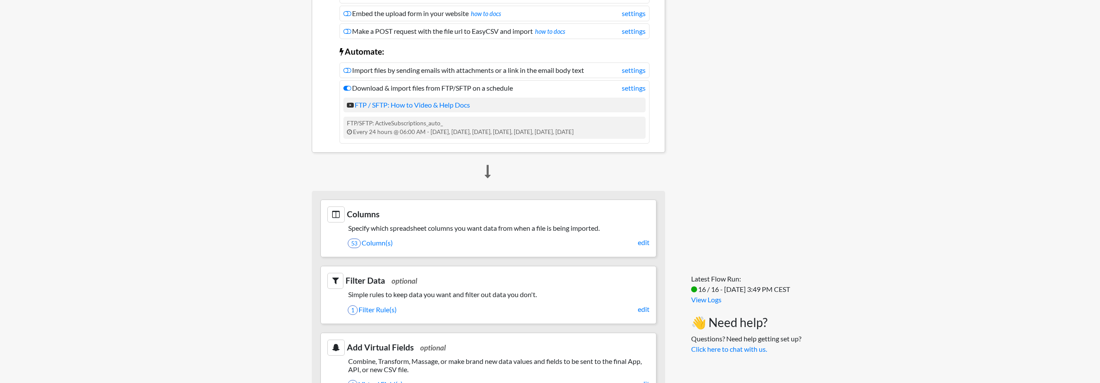
scroll to position [0, 0]
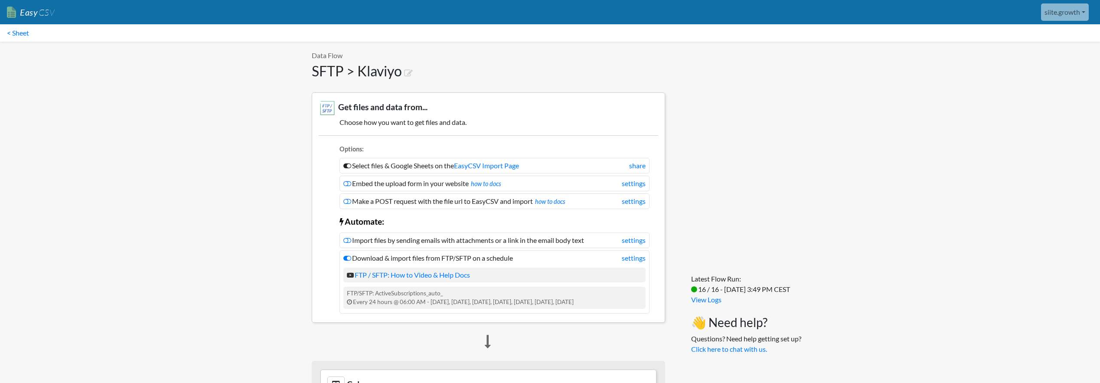
click at [36, 13] on link "Easy CSV" at bounding box center [31, 12] width 48 height 18
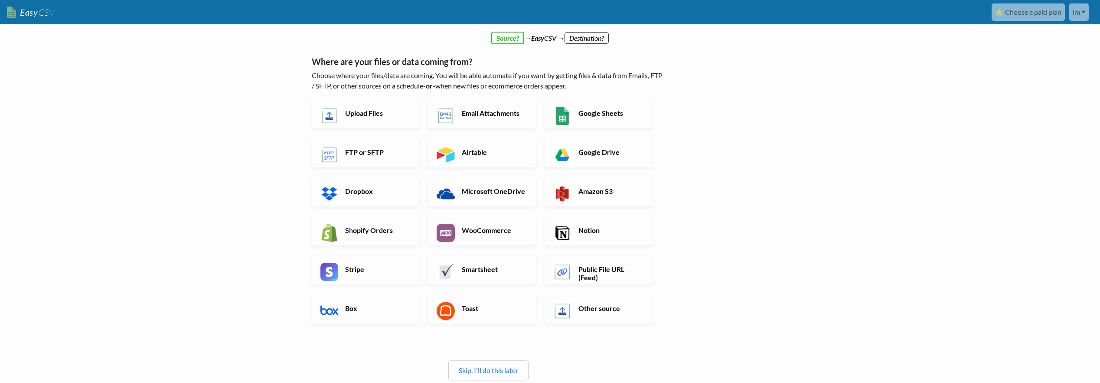
click at [811, 143] on body "Easy CSV ⭐ Choose a paid plan lm Siite Dk All Flows All CSV Generators Business…" at bounding box center [550, 232] width 1100 height 465
click at [1078, 16] on link "lm" at bounding box center [1079, 11] width 20 height 17
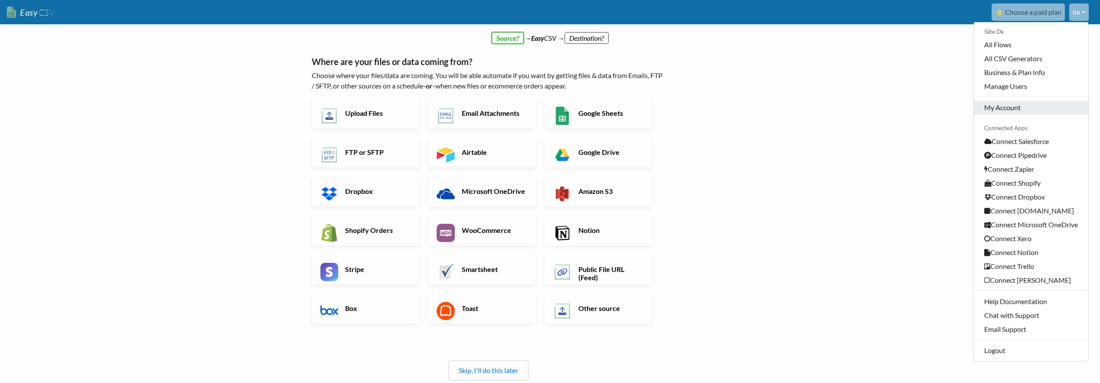
click at [994, 111] on link "My Account" at bounding box center [1031, 108] width 114 height 14
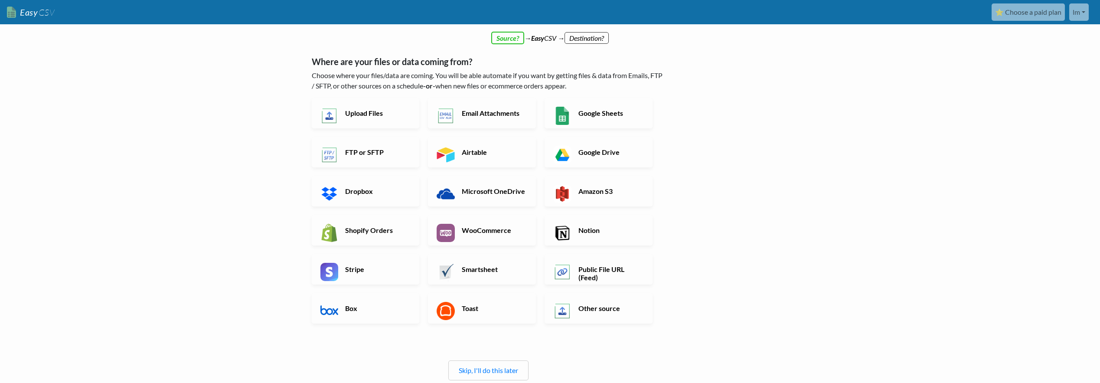
click at [1080, 3] on link "lm" at bounding box center [1079, 11] width 20 height 17
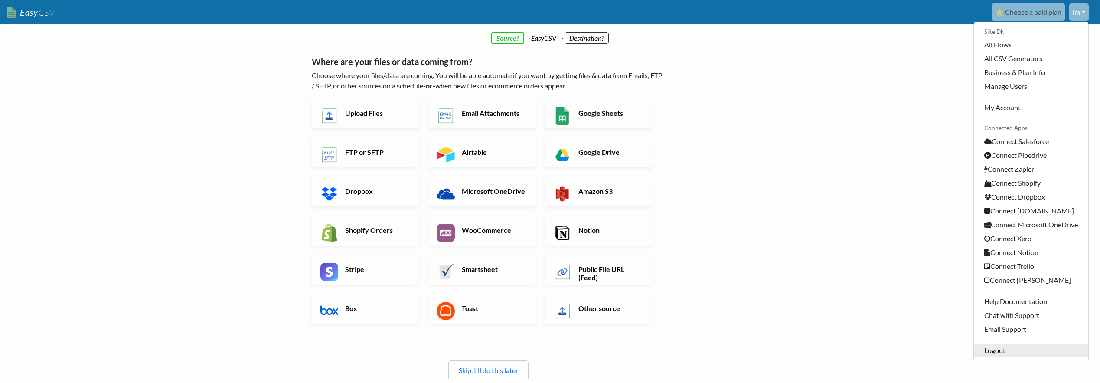
click at [1002, 351] on link "Logout" at bounding box center [1031, 350] width 114 height 14
